Goal: Use online tool/utility: Utilize a website feature to perform a specific function

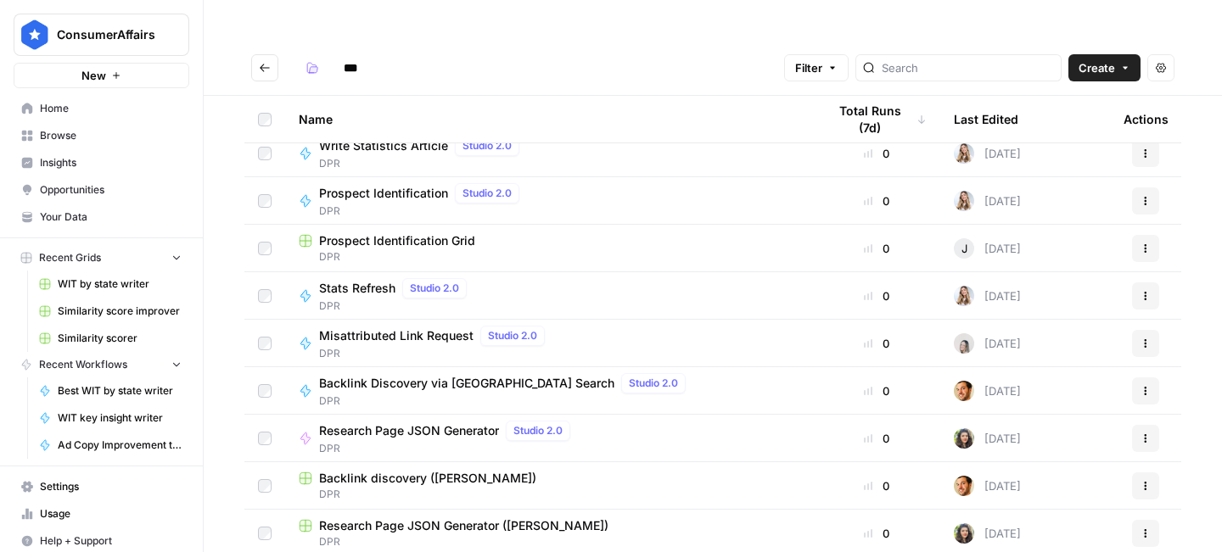
scroll to position [107, 0]
click at [449, 424] on span "Research Page JSON Generator" at bounding box center [409, 432] width 180 height 17
click at [480, 512] on td "Research Page JSON Generator (Rebecca) DPR" at bounding box center [549, 536] width 528 height 48
click at [490, 519] on span "Research Page JSON Generator (Rebecca)" at bounding box center [463, 527] width 289 height 17
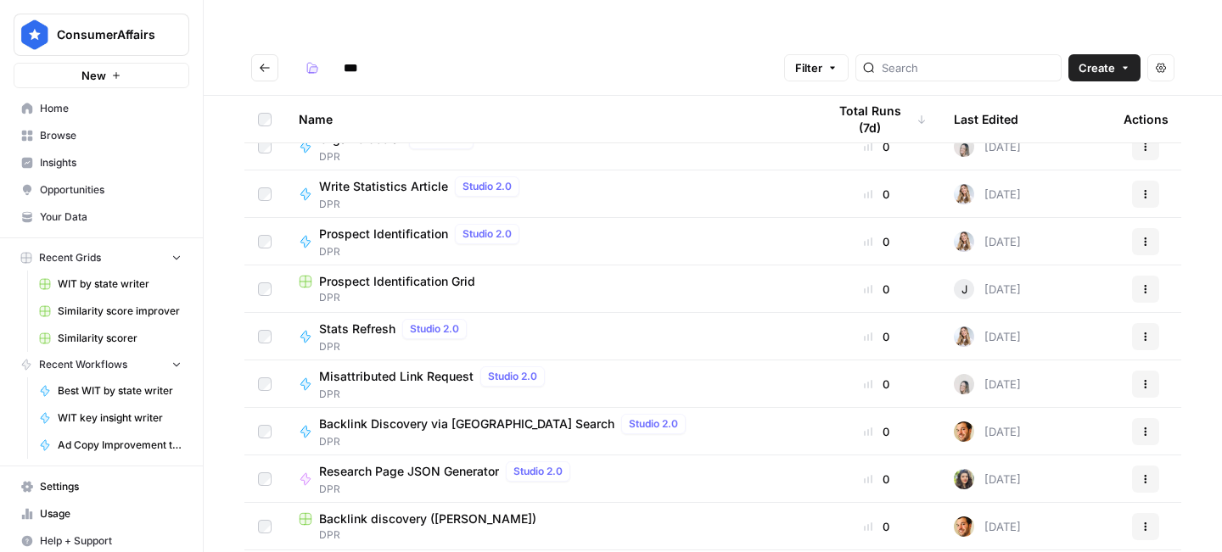
scroll to position [111, 0]
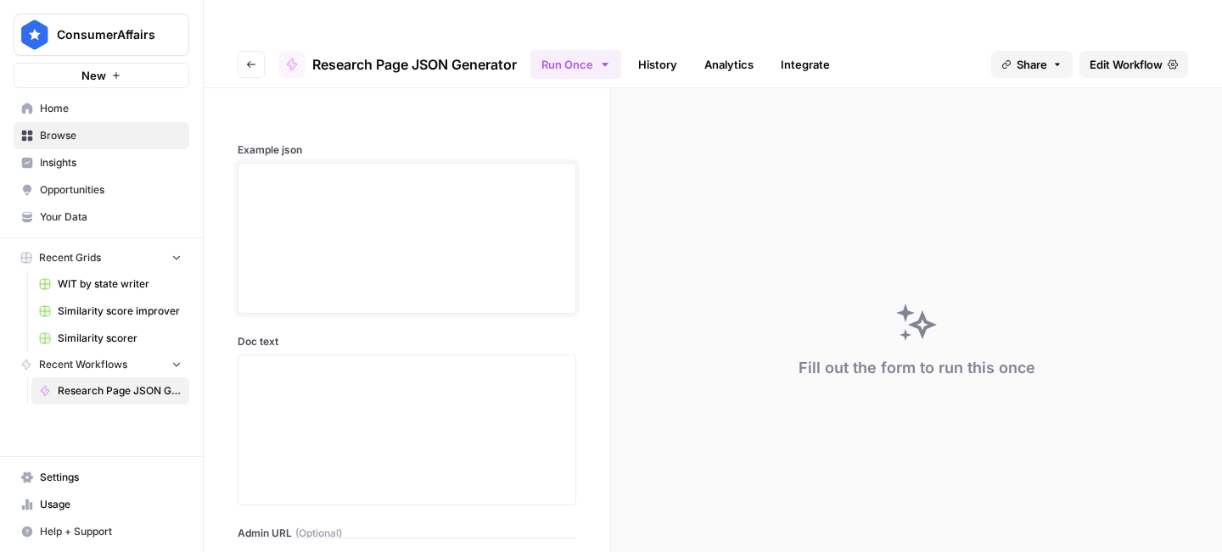
click at [497, 263] on div at bounding box center [407, 239] width 317 height 136
click at [443, 301] on p at bounding box center [407, 309] width 317 height 17
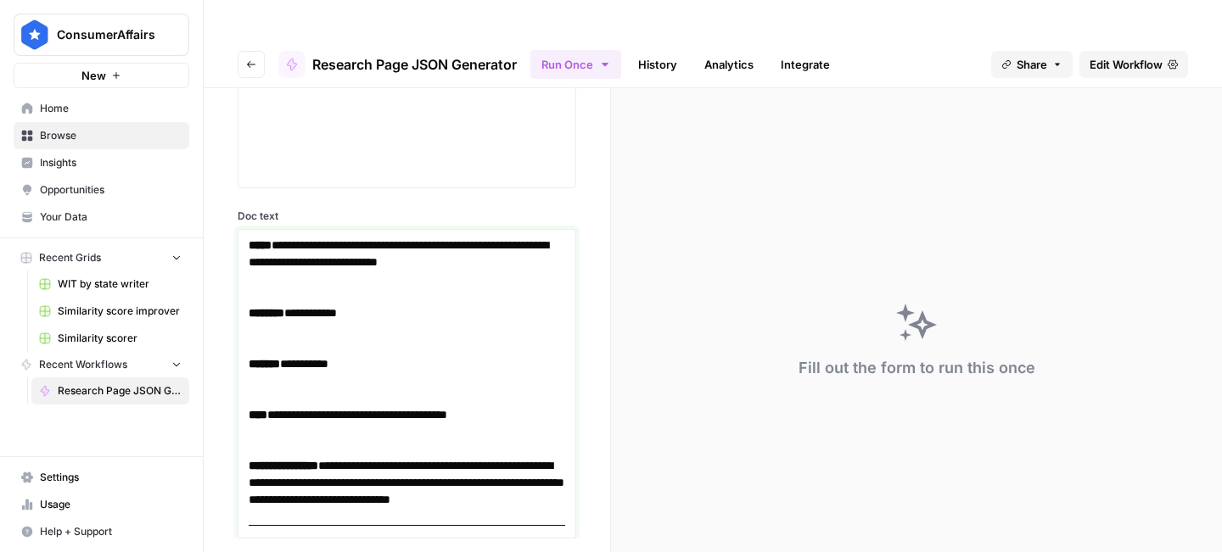
scroll to position [4698, 0]
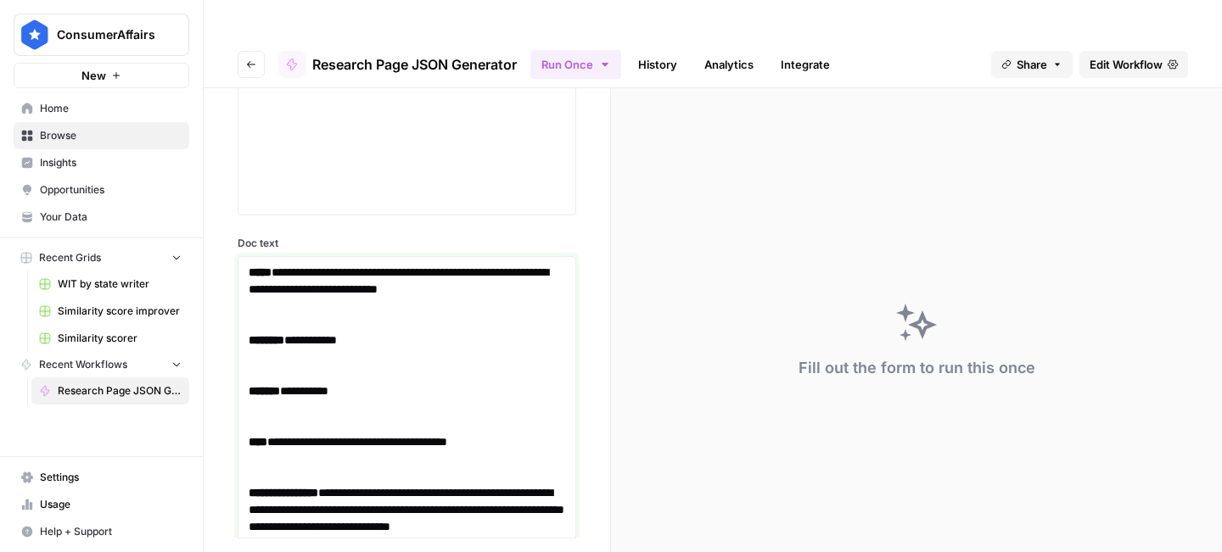
click at [347, 266] on link "**********" at bounding box center [399, 280] width 300 height 29
click at [0, 41] on div "**********" at bounding box center [611, 317] width 1222 height 552
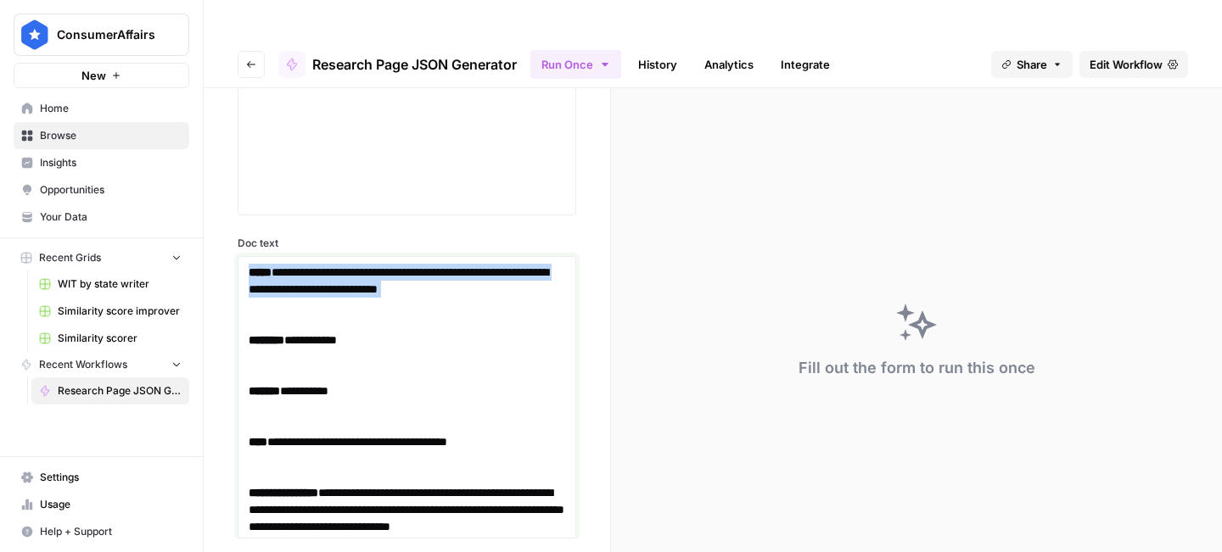
click at [254, 266] on strong "*****" at bounding box center [260, 272] width 23 height 12
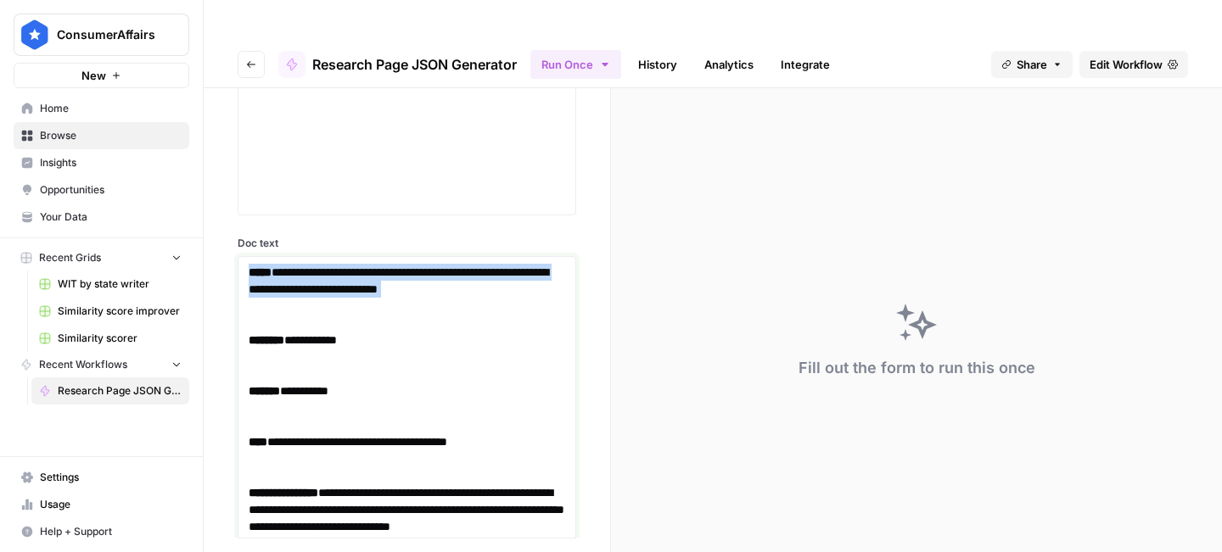
click at [254, 266] on strong "*****" at bounding box center [260, 272] width 23 height 12
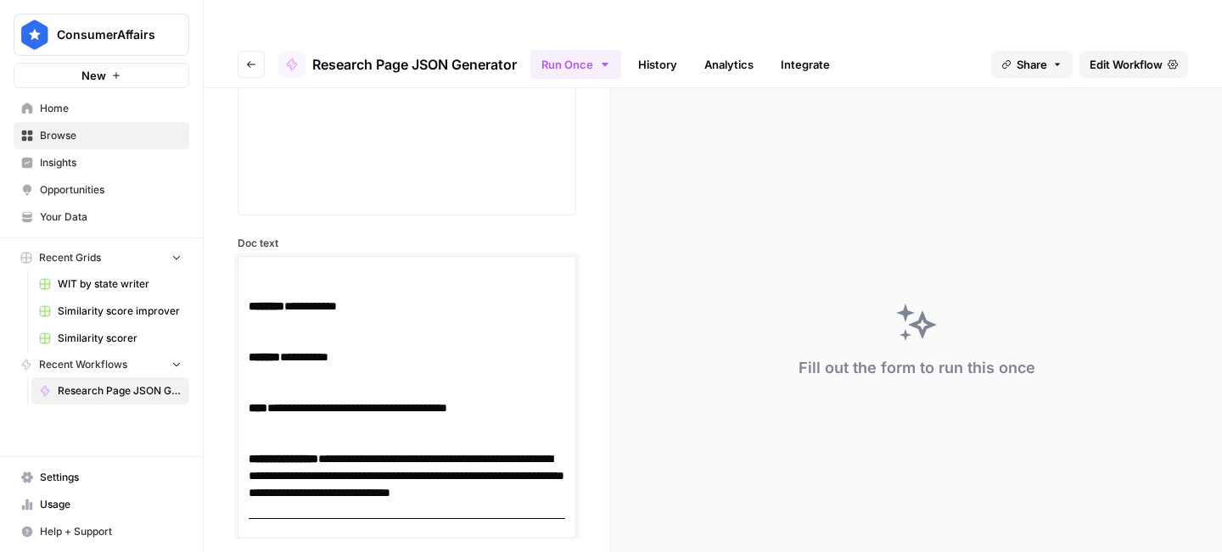
scroll to position [4664, 0]
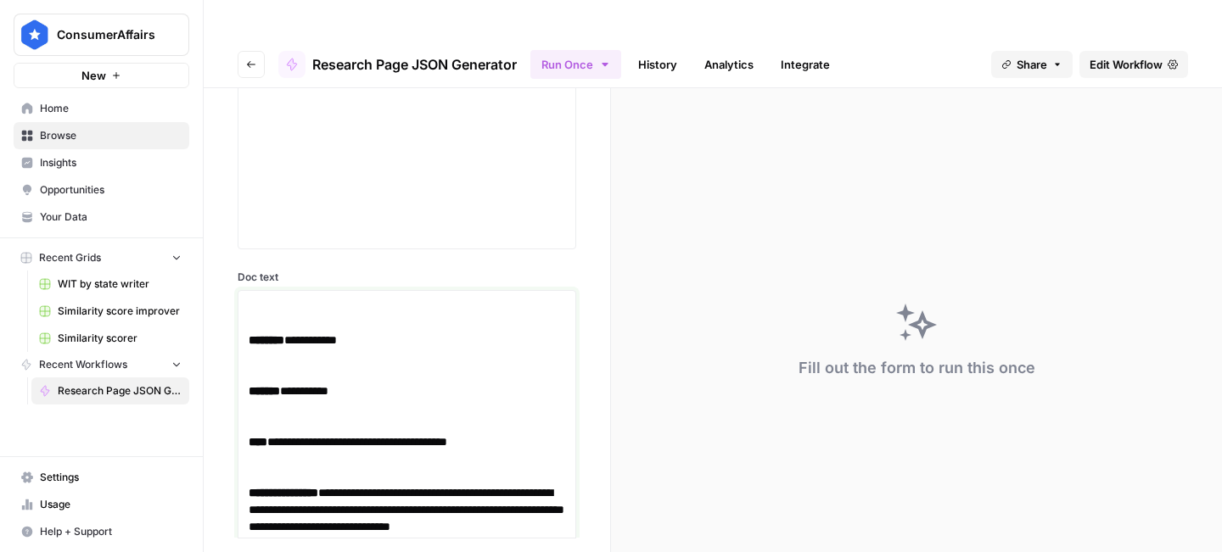
click at [268, 298] on p at bounding box center [407, 315] width 317 height 34
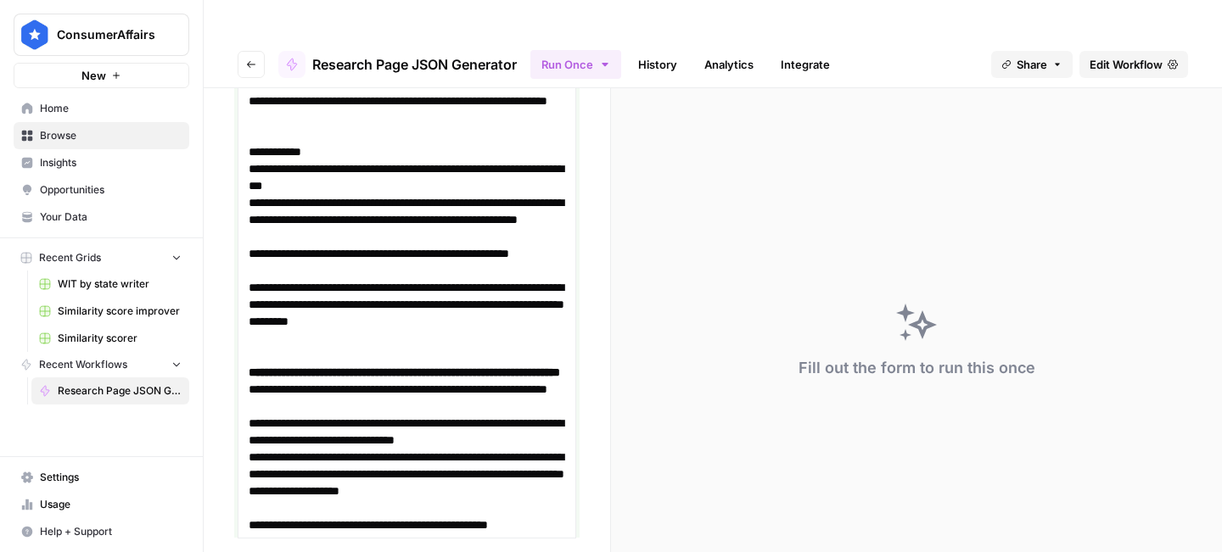
scroll to position [5461, 0]
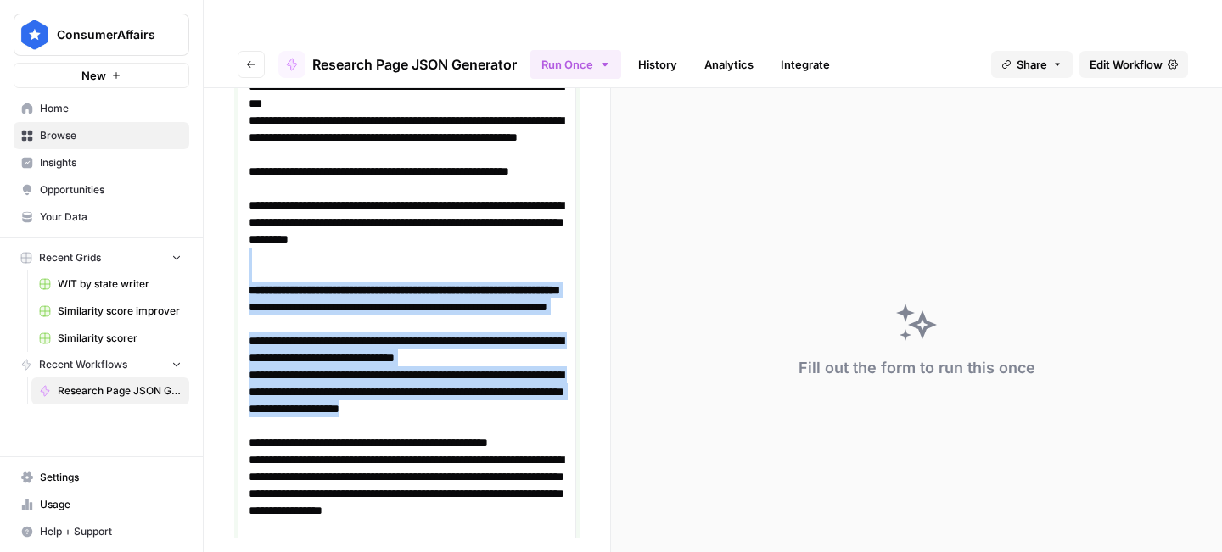
drag, startPoint x: 294, startPoint y: 409, endPoint x: 246, endPoint y: 220, distance: 195.3
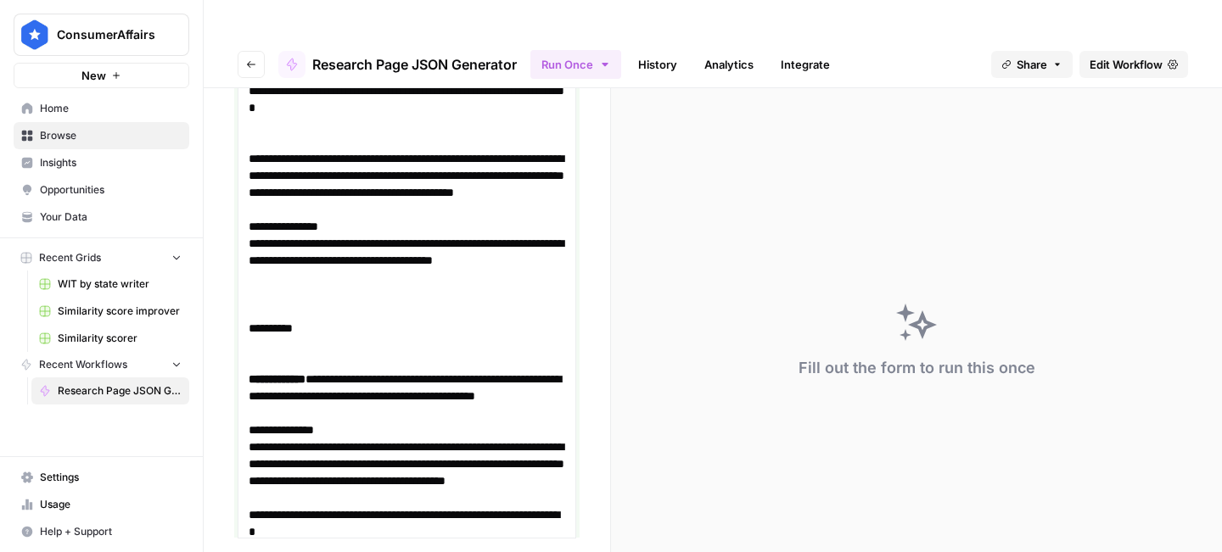
scroll to position [10243, 0]
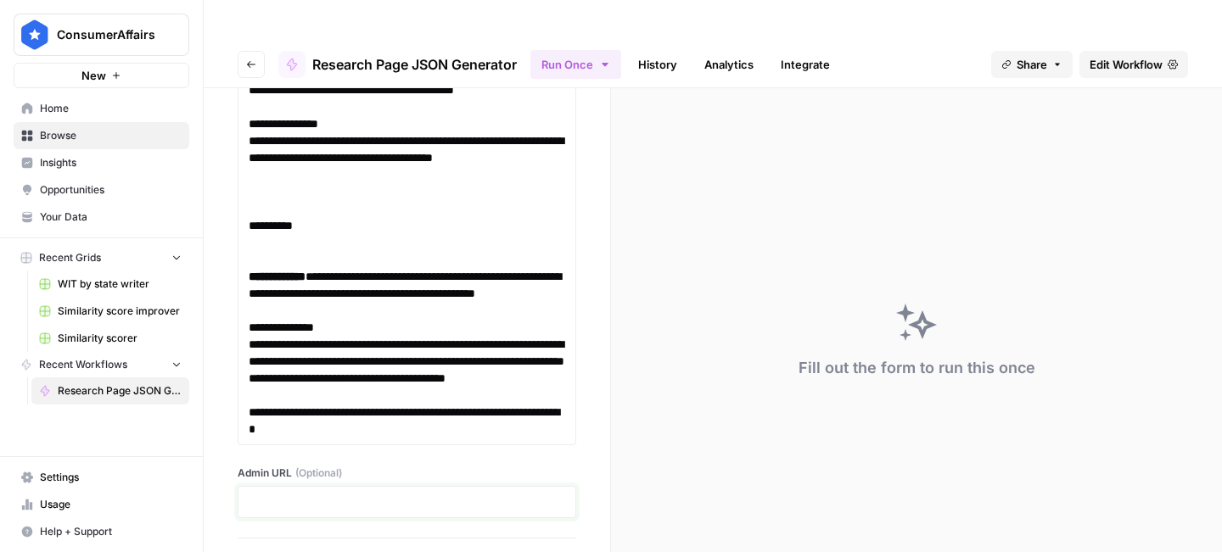
click at [440, 494] on p at bounding box center [407, 502] width 317 height 17
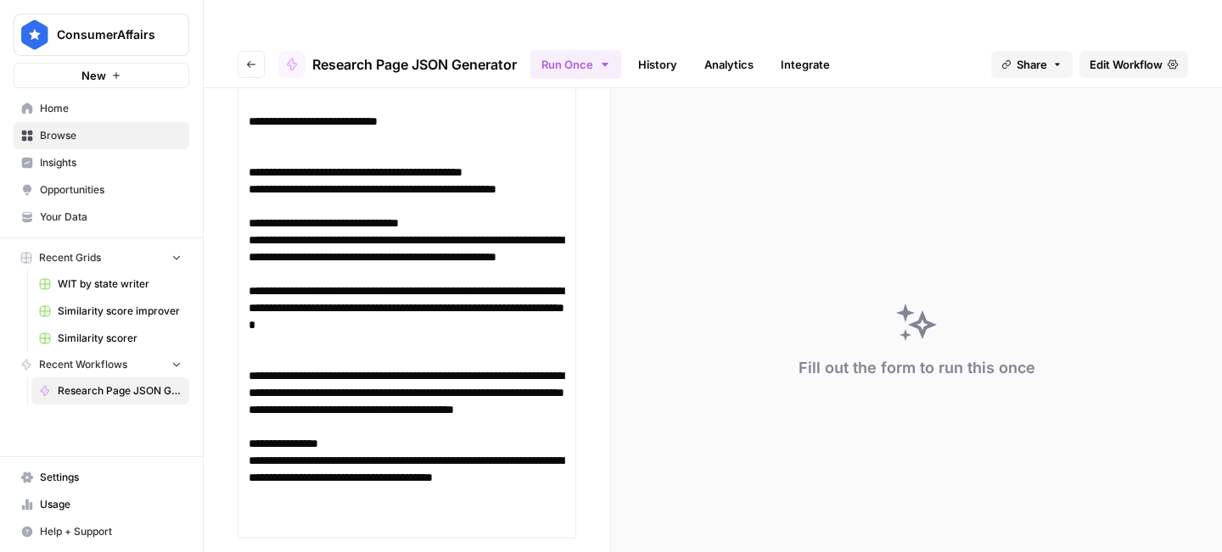
scroll to position [9861, 0]
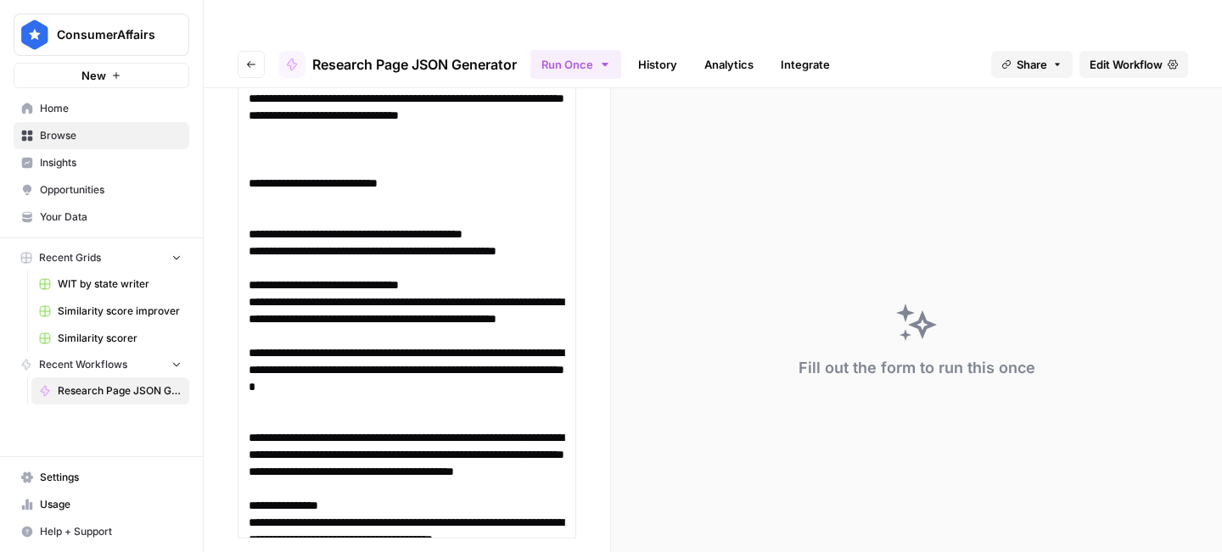
click at [1011, 462] on div "Error getting the completions: OpenAi Error: The prompt is too long. It has 327…" at bounding box center [1082, 479] width 209 height 68
click at [1011, 462] on div "Fill out the form to run this once" at bounding box center [916, 340] width 611 height 505
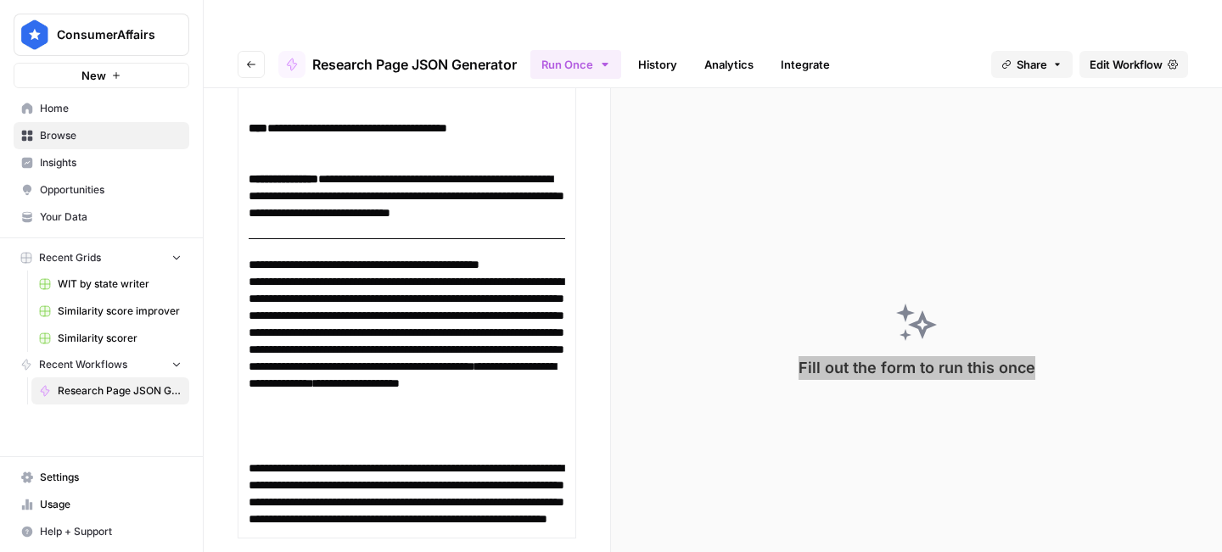
scroll to position [4976, 0]
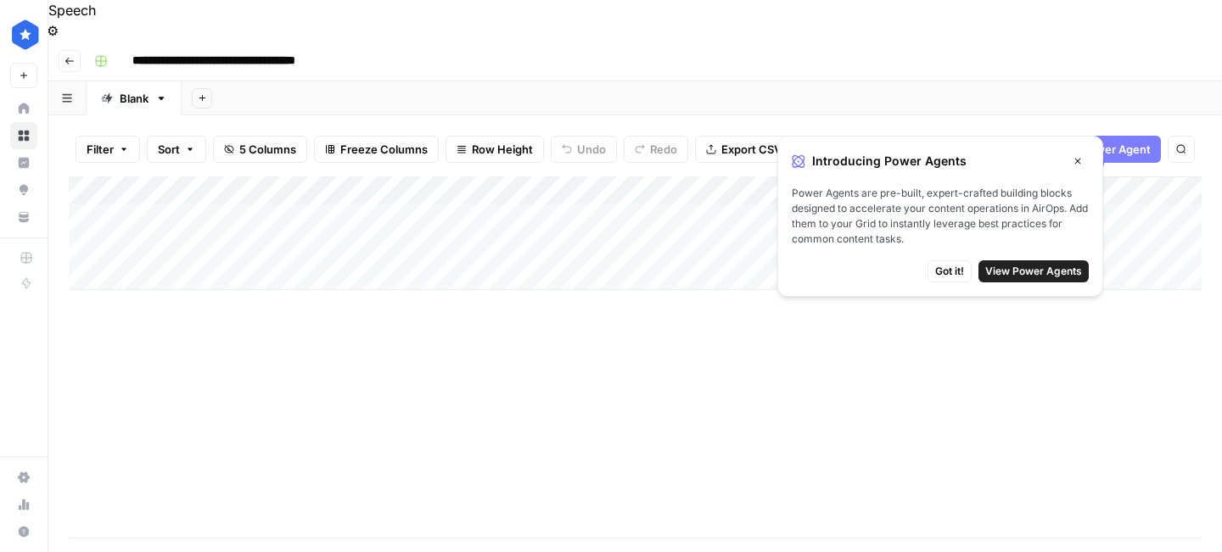
click at [1080, 158] on icon "button" at bounding box center [1078, 161] width 10 height 10
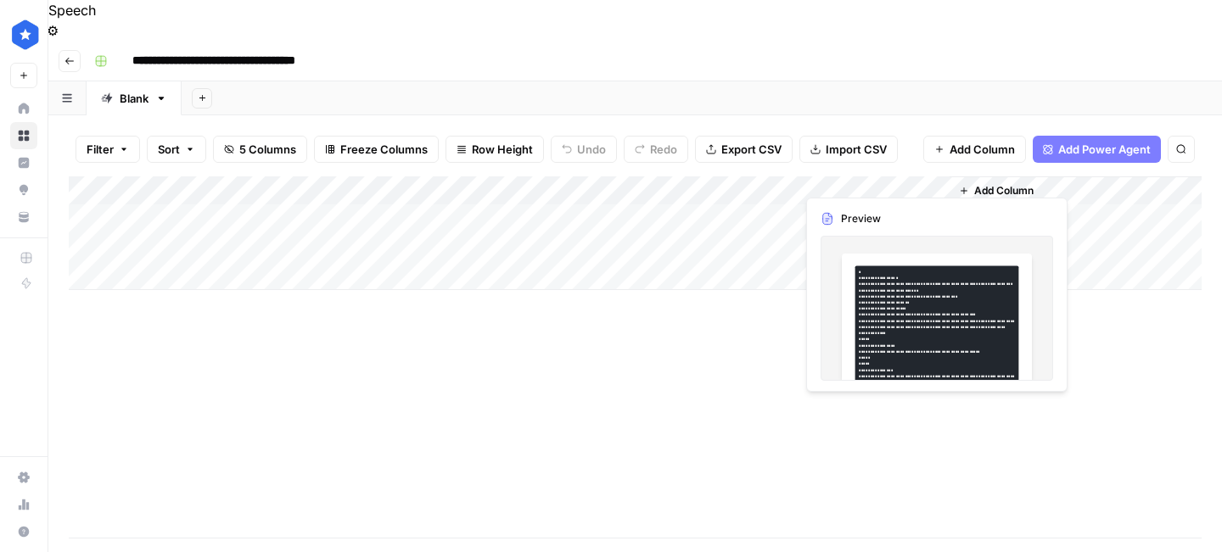
click at [841, 176] on div "Add Column" at bounding box center [635, 233] width 1133 height 114
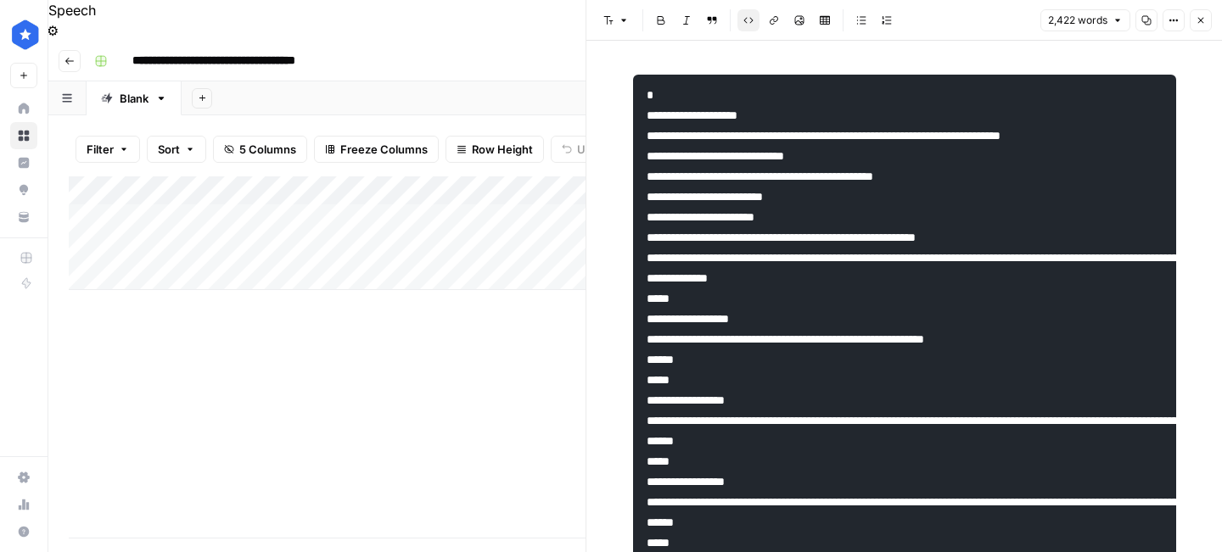
click at [850, 185] on div at bounding box center [872, 177] width 155 height 31
click at [430, 486] on div "Add Column" at bounding box center [327, 356] width 517 height 361
click at [1196, 14] on button "Close" at bounding box center [1201, 20] width 22 height 22
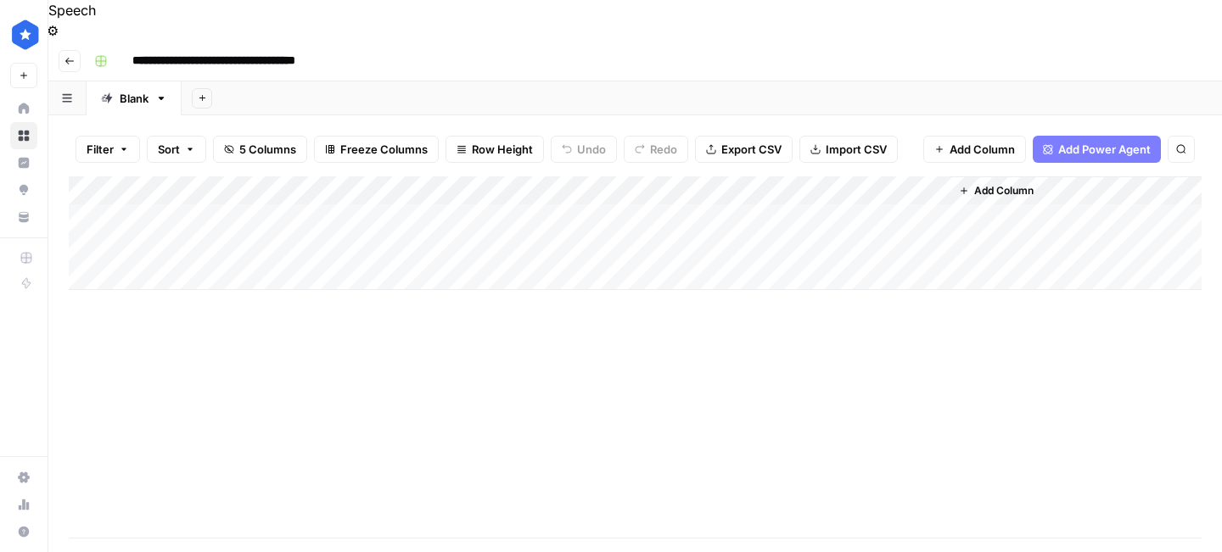
click at [367, 176] on div "Add Column" at bounding box center [635, 233] width 1133 height 114
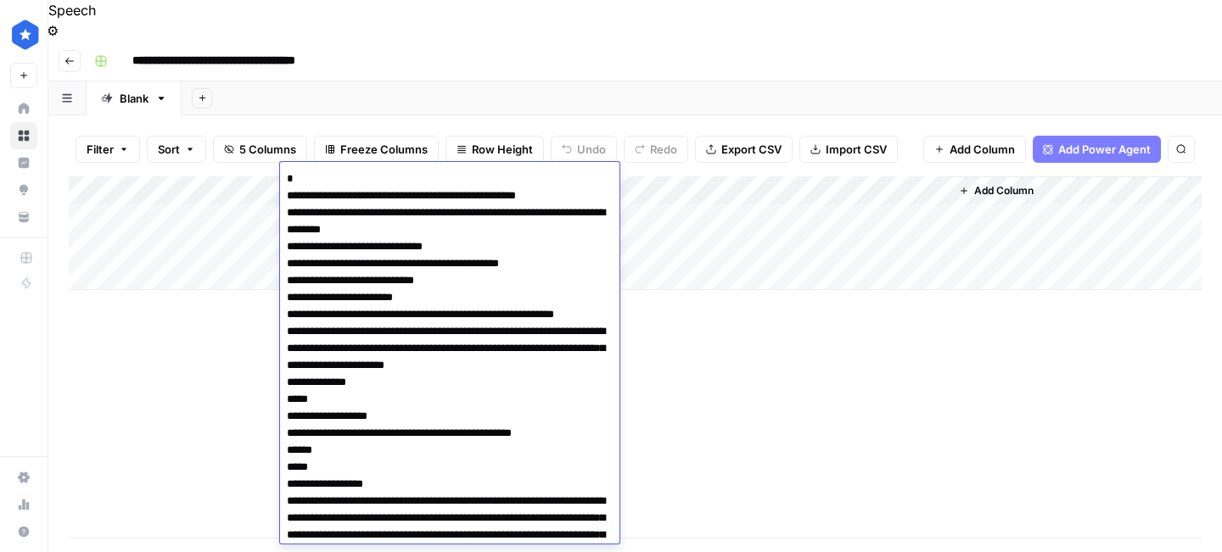
scroll to position [10050, 0]
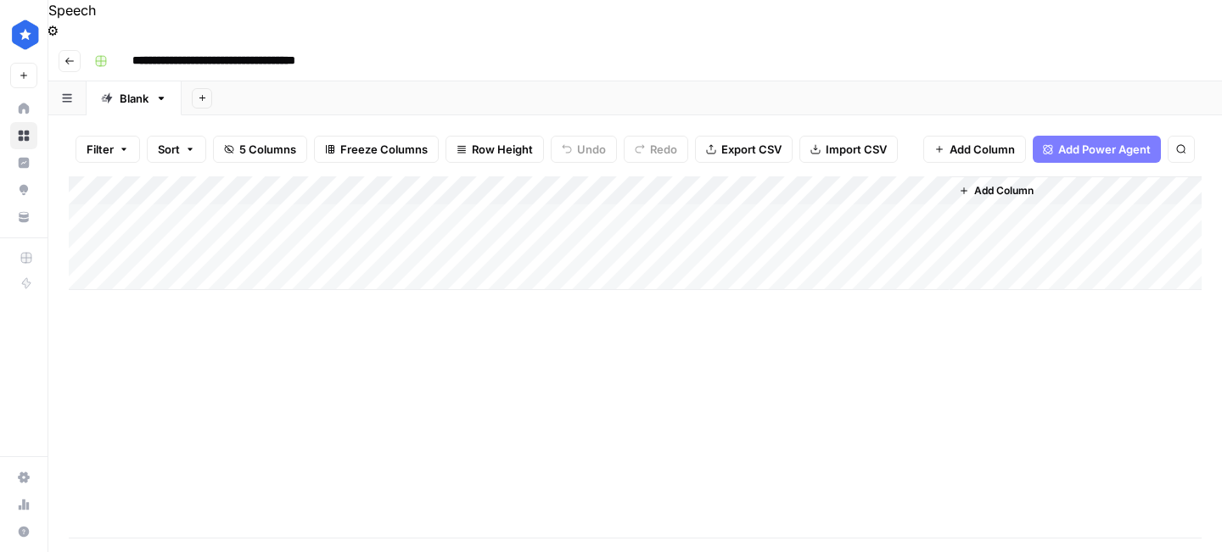
click at [833, 389] on div "Add Column" at bounding box center [635, 356] width 1133 height 361
click at [387, 211] on div "Add Column" at bounding box center [635, 233] width 1133 height 114
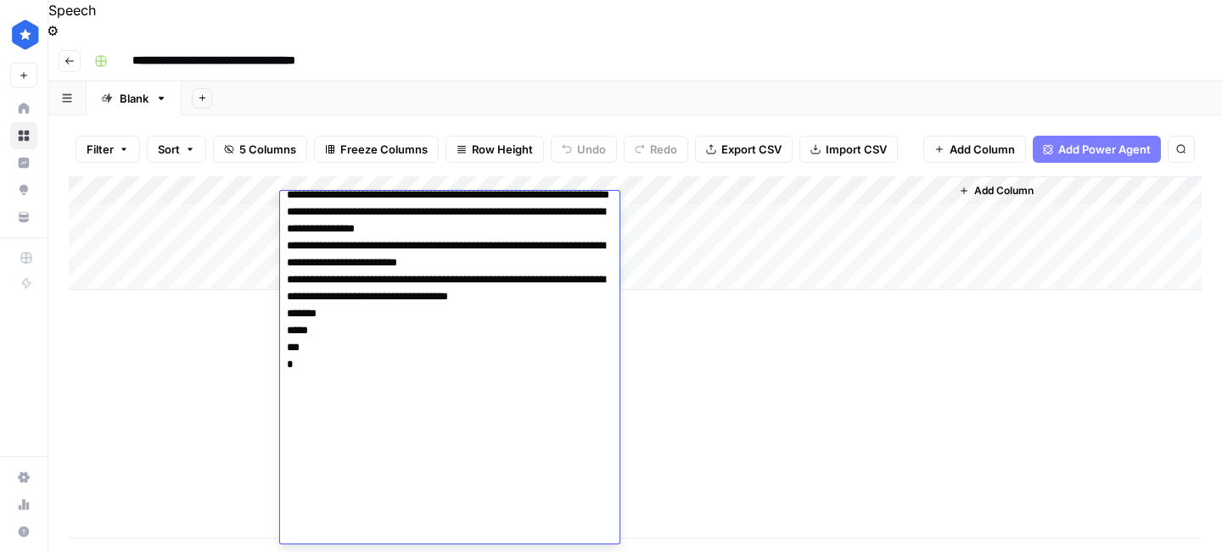
scroll to position [7143, 0]
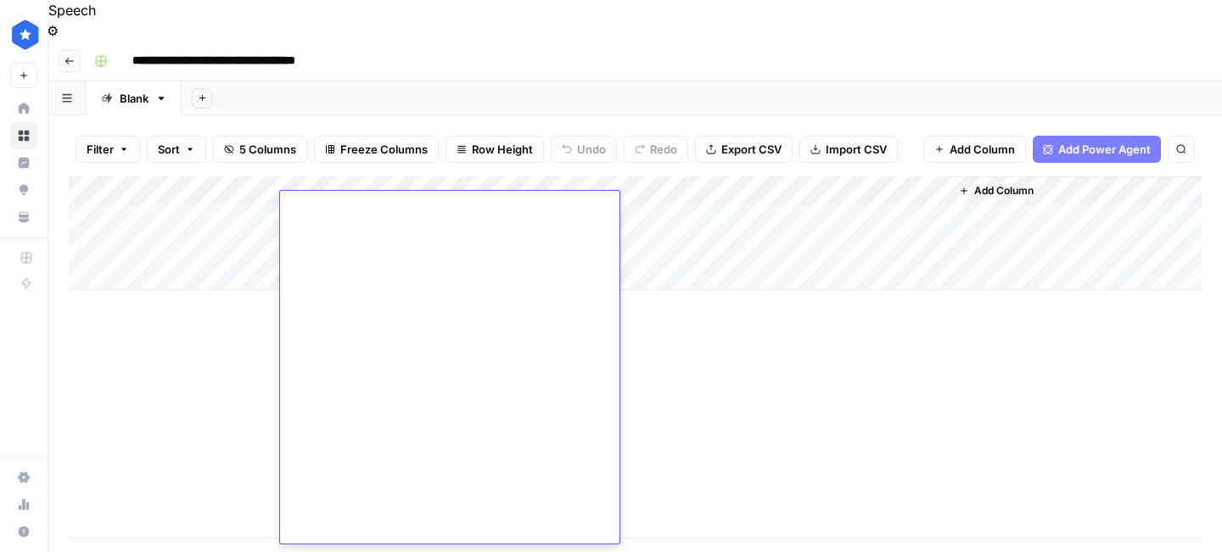
drag, startPoint x: 285, startPoint y: 204, endPoint x: 407, endPoint y: 639, distance: 452.1
click at [407, 552] on html "**********" at bounding box center [611, 276] width 1222 height 552
click at [758, 321] on div "Add Column" at bounding box center [635, 356] width 1133 height 361
click at [213, 176] on div "Add Column" at bounding box center [635, 247] width 1133 height 143
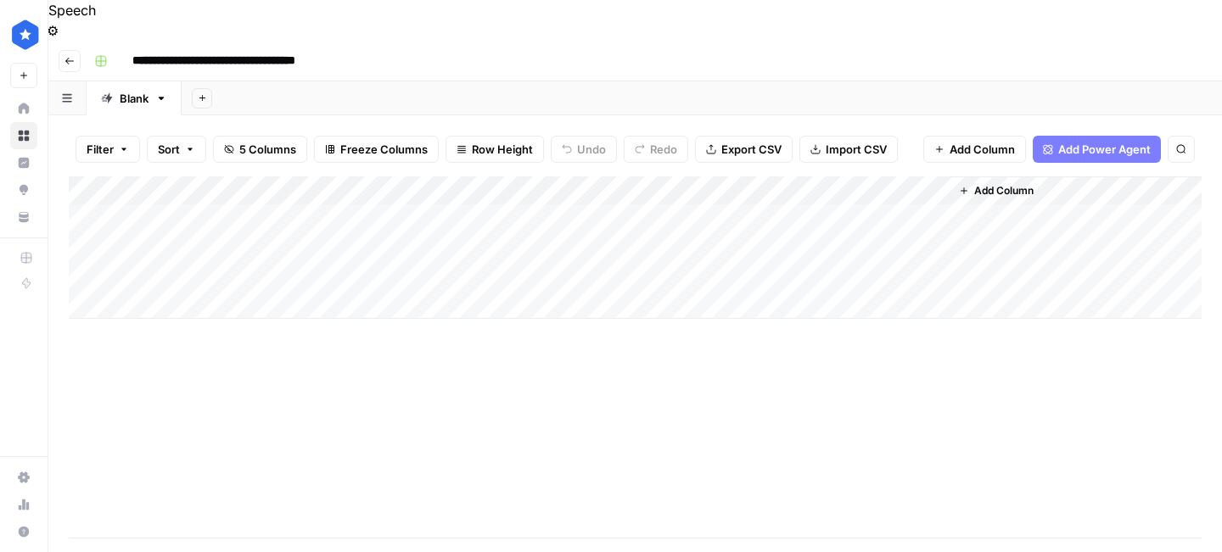
click at [419, 442] on div "Add Column" at bounding box center [635, 356] width 1133 height 361
click at [406, 176] on div "Add Column" at bounding box center [635, 247] width 1133 height 143
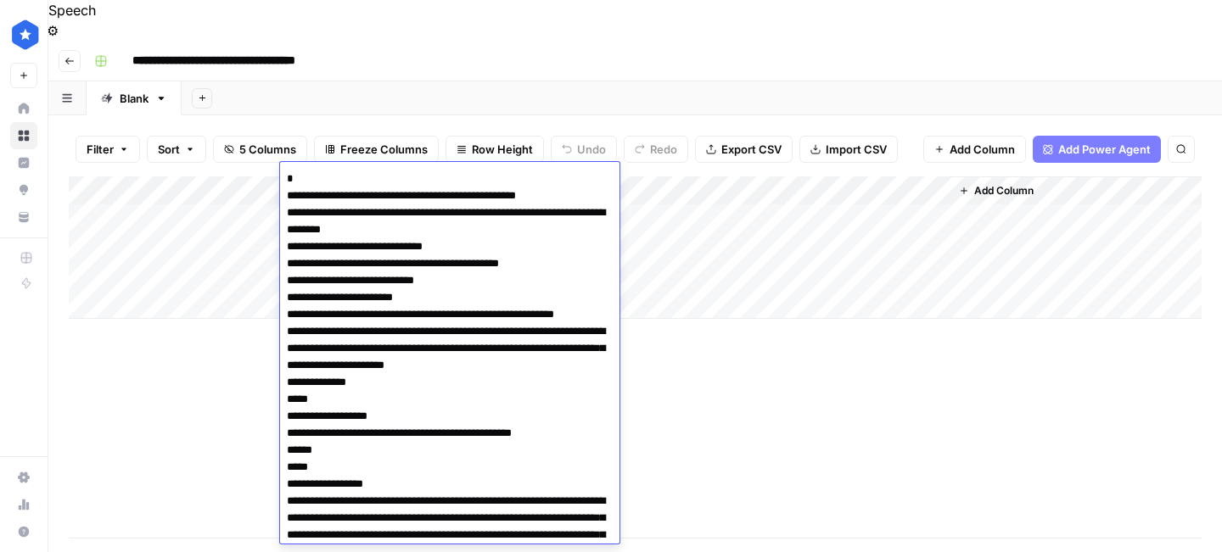
scroll to position [10050, 0]
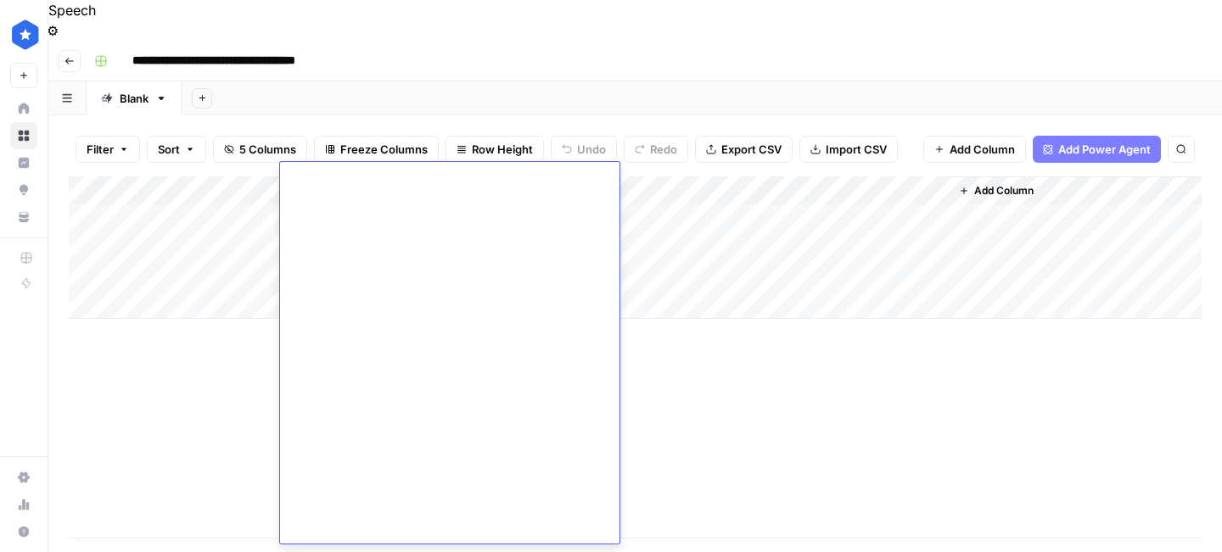
click at [739, 371] on div "Add Column" at bounding box center [635, 356] width 1133 height 361
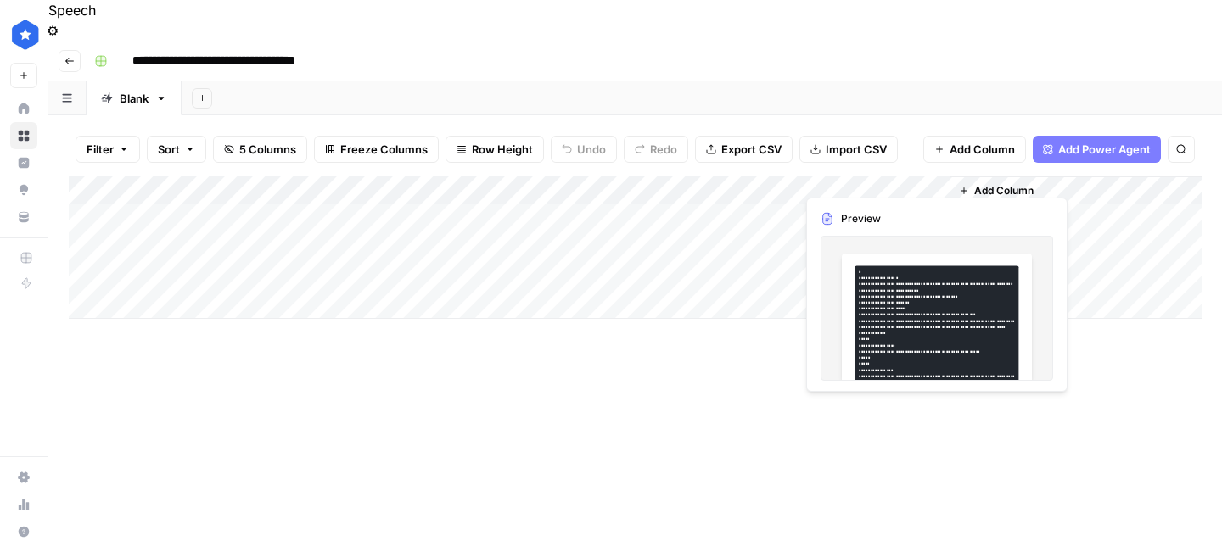
click at [831, 176] on div "Add Column" at bounding box center [635, 247] width 1133 height 143
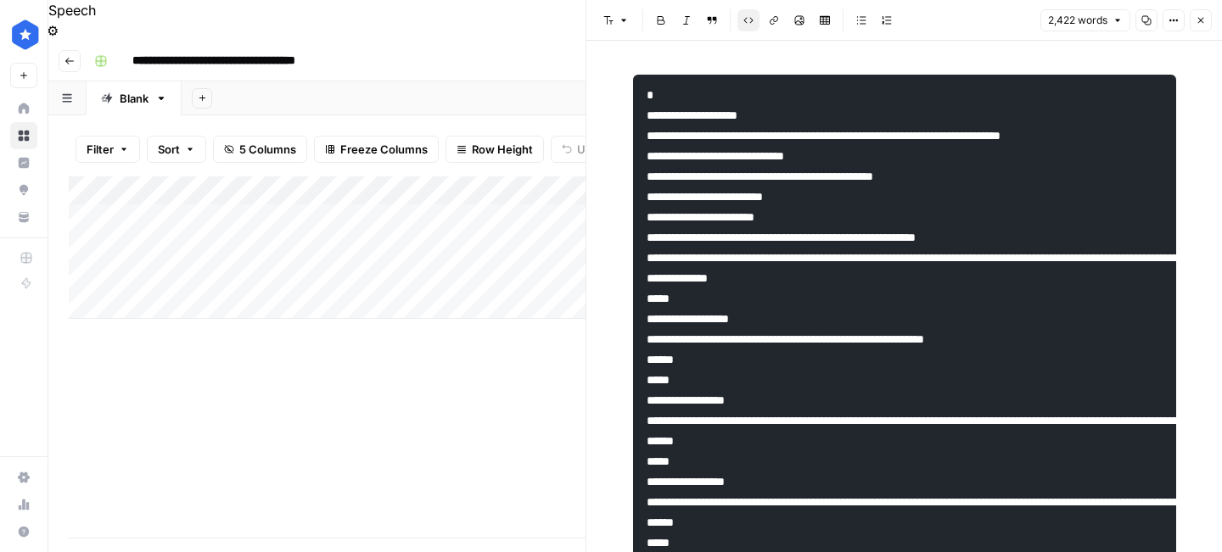
click at [489, 367] on div "Add Column" at bounding box center [327, 356] width 517 height 361
click at [1217, 29] on header "Font style Bold Italic Block quote Code block Link Image Insert Table Bulleted …" at bounding box center [904, 20] width 636 height 41
click at [1212, 26] on header "Font style Bold Italic Block quote Code block Link Image Insert Table Bulleted …" at bounding box center [904, 20] width 636 height 41
click at [1198, 27] on button "Close" at bounding box center [1201, 20] width 22 height 22
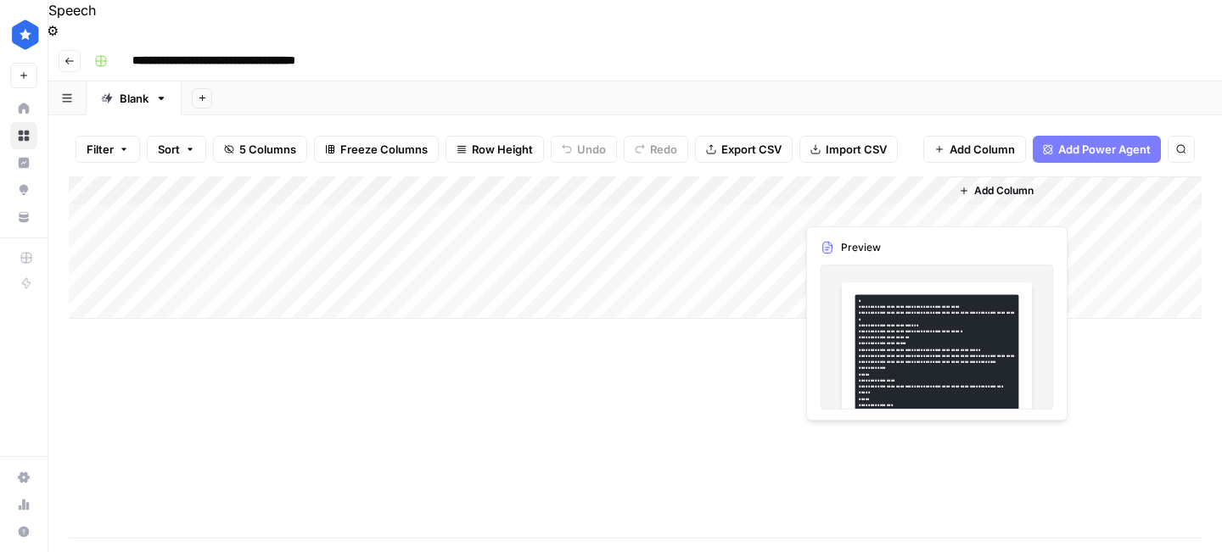
click at [867, 205] on div "Add Column" at bounding box center [635, 247] width 1133 height 143
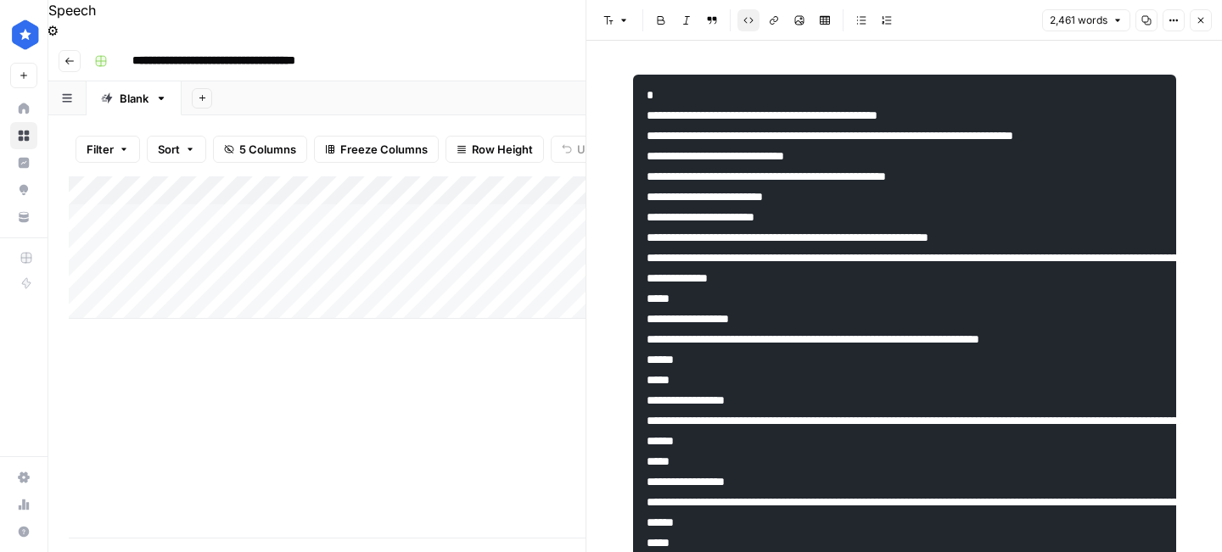
click at [1191, 25] on button "Close" at bounding box center [1201, 20] width 22 height 22
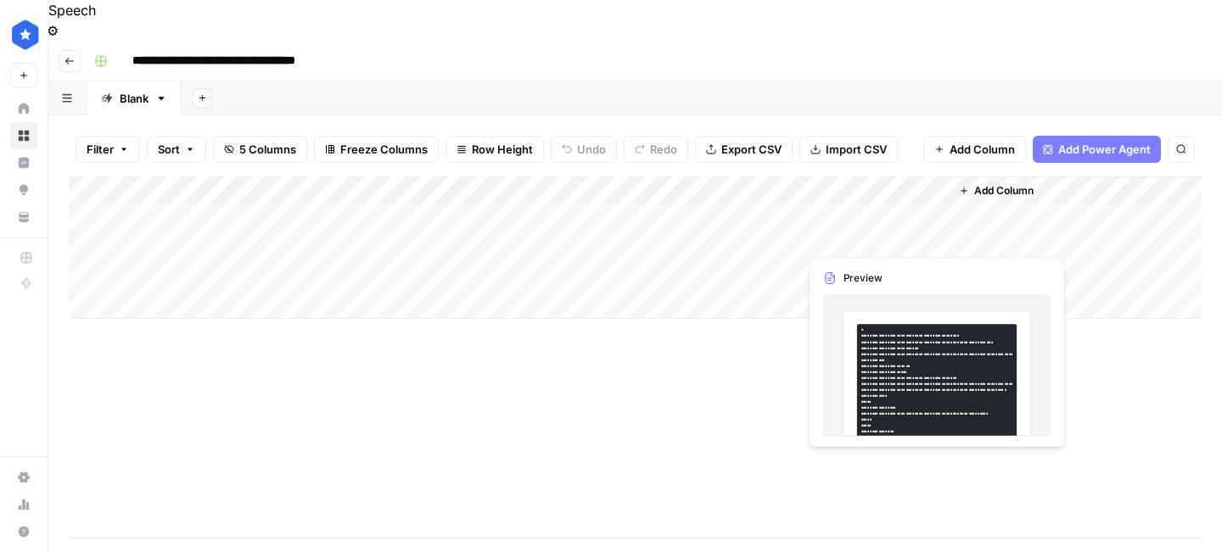
click at [843, 241] on div "Add Column" at bounding box center [635, 247] width 1133 height 143
click at [865, 241] on div "Add Column" at bounding box center [635, 247] width 1133 height 143
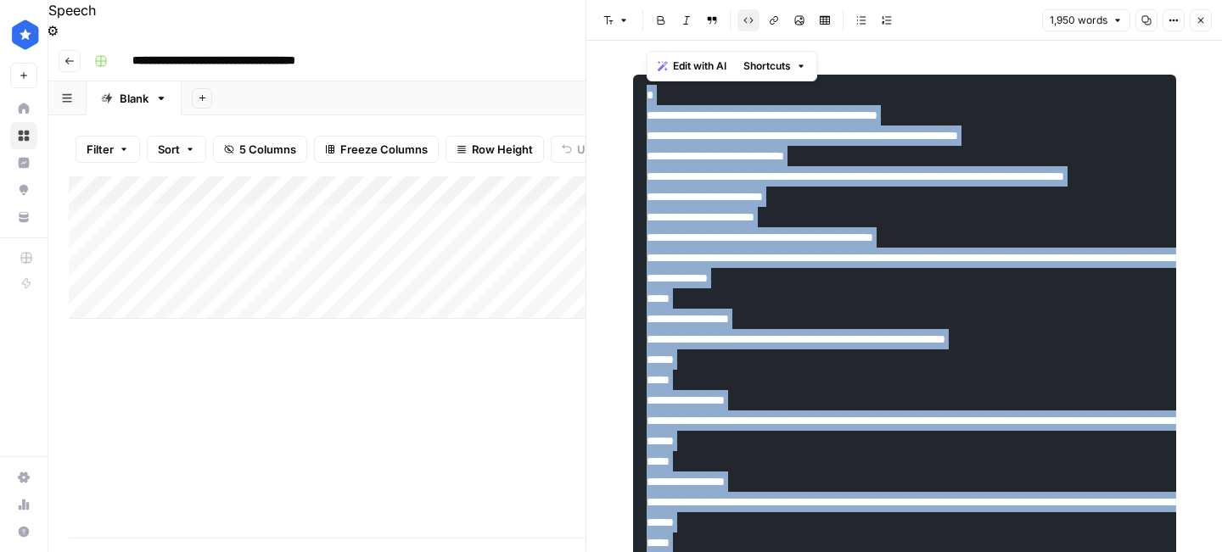
drag, startPoint x: 720, startPoint y: 448, endPoint x: 644, endPoint y: 101, distance: 355.2
copy code "**********"
